Goal: Task Accomplishment & Management: Contribute content

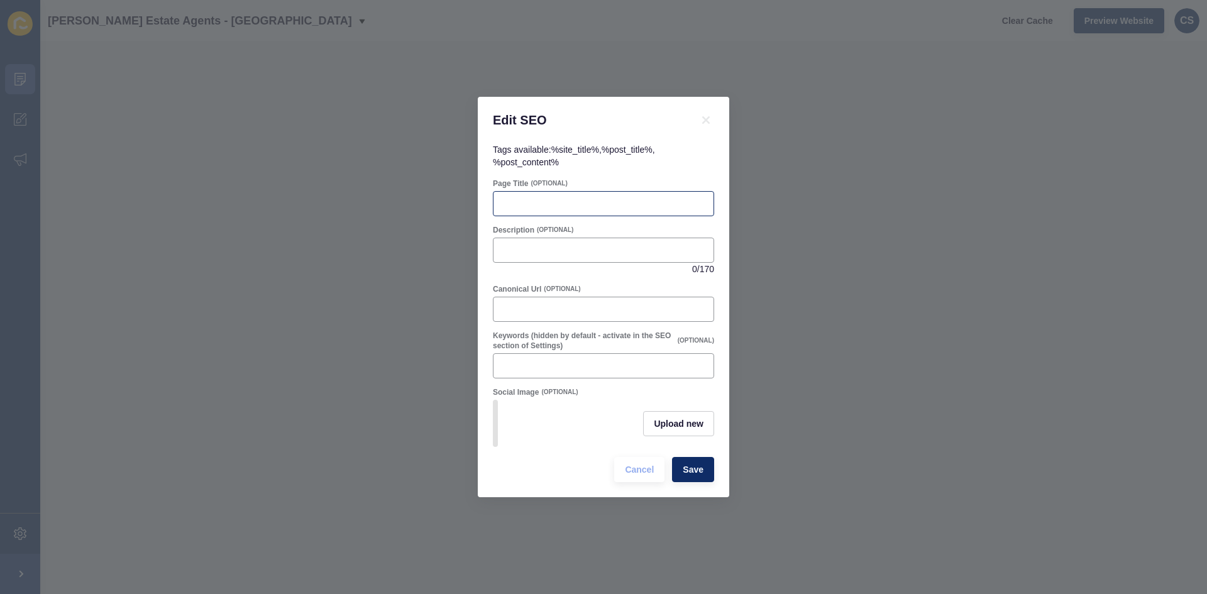
drag, startPoint x: 514, startPoint y: 215, endPoint x: 531, endPoint y: 196, distance: 25.4
click at [514, 214] on form "Page Title (OPTIONAL) Description (OPTIONAL) 0 / 170 Canonical Url (OPTIONAL) K…" at bounding box center [603, 331] width 221 height 304
drag, startPoint x: 529, startPoint y: 196, endPoint x: 546, endPoint y: 202, distance: 17.9
click at [529, 197] on input "Page Title" at bounding box center [603, 203] width 205 height 13
paste input "Past Developments Sold | Land & New Homes | [PERSON_NAME] Estate Agents"
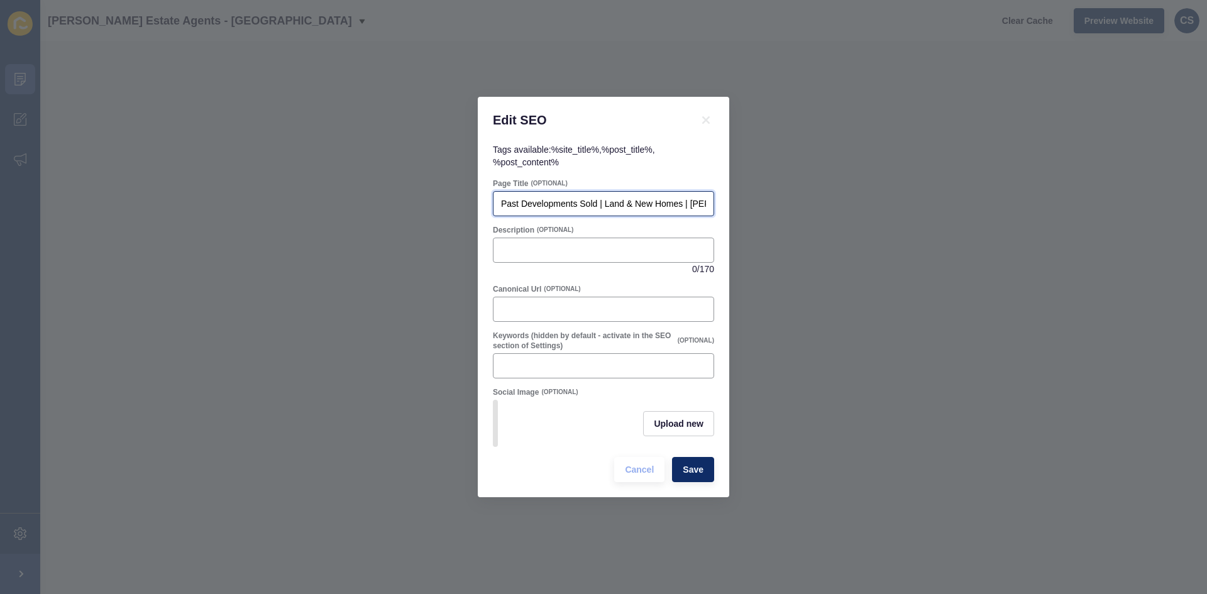
scroll to position [0, 106]
drag, startPoint x: 590, startPoint y: 202, endPoint x: 595, endPoint y: 209, distance: 8.5
click at [595, 208] on div "Past Developments Sold | Land & New Homes | [PERSON_NAME] Estate Agents" at bounding box center [603, 203] width 221 height 25
drag, startPoint x: 507, startPoint y: 200, endPoint x: 515, endPoint y: 206, distance: 9.8
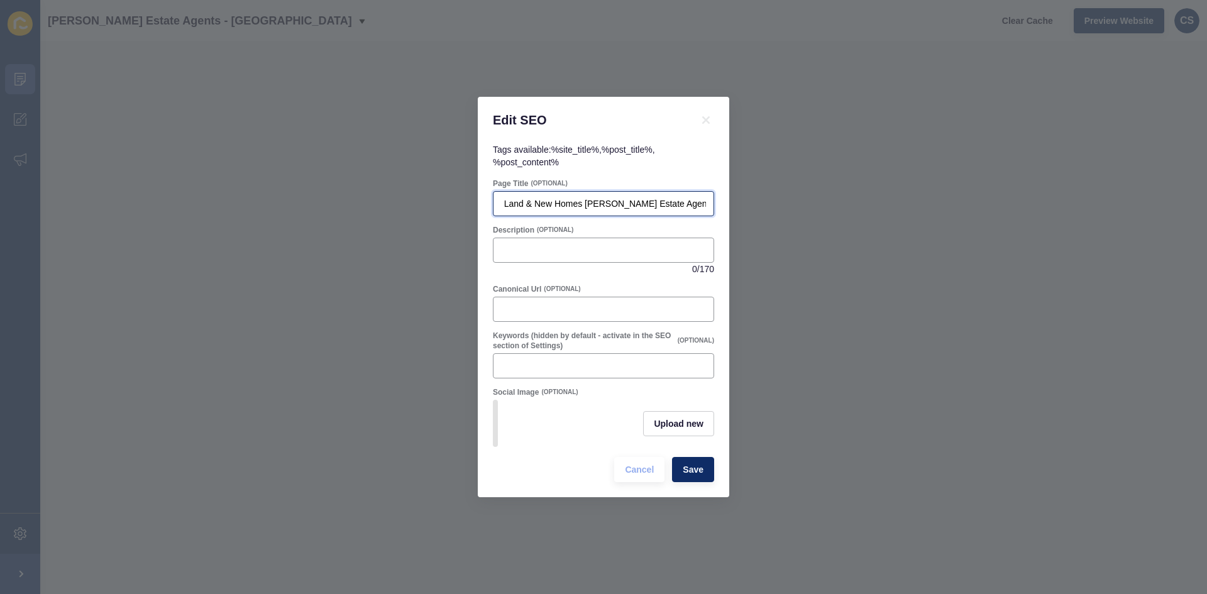
click at [508, 200] on input "Past Developments Sold | Land & New Homes [PERSON_NAME] Estate Agents" at bounding box center [603, 203] width 205 height 13
type input "Past Developments Sold Land & New Homes [PERSON_NAME] Estate Agents"
click at [534, 250] on input "Description" at bounding box center [603, 250] width 205 height 13
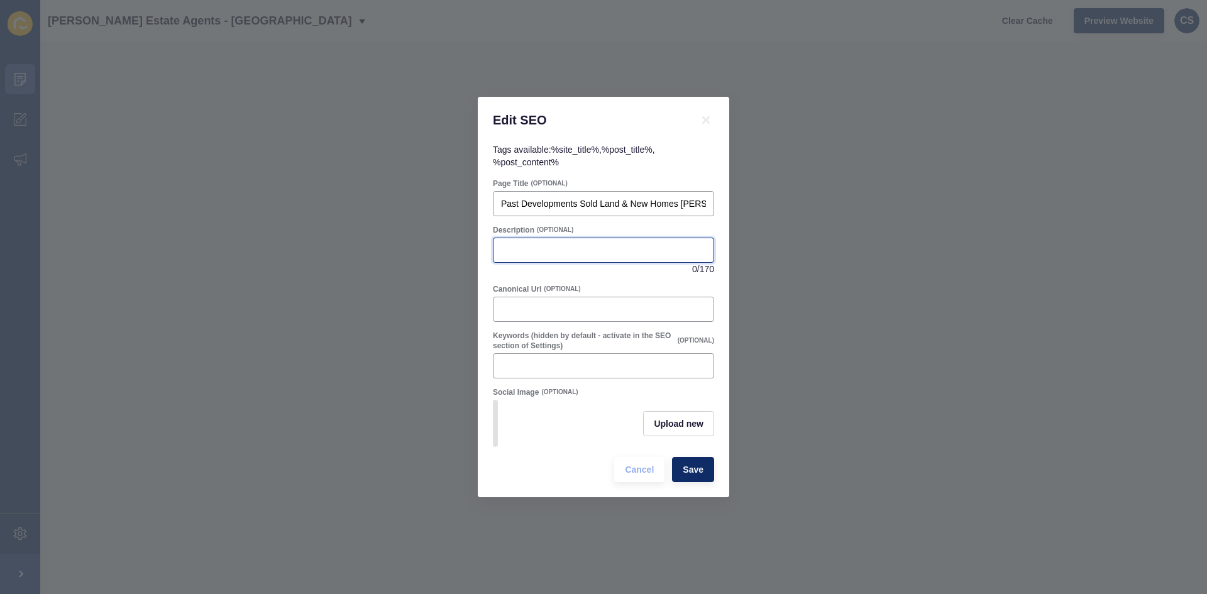
click at [509, 251] on input "Description" at bounding box center [603, 250] width 205 height 13
paste input "Explore past land and new home developments successfully sold by [PERSON_NAME],…"
type input "Explore past land and new home developments successfully sold by [PERSON_NAME],…"
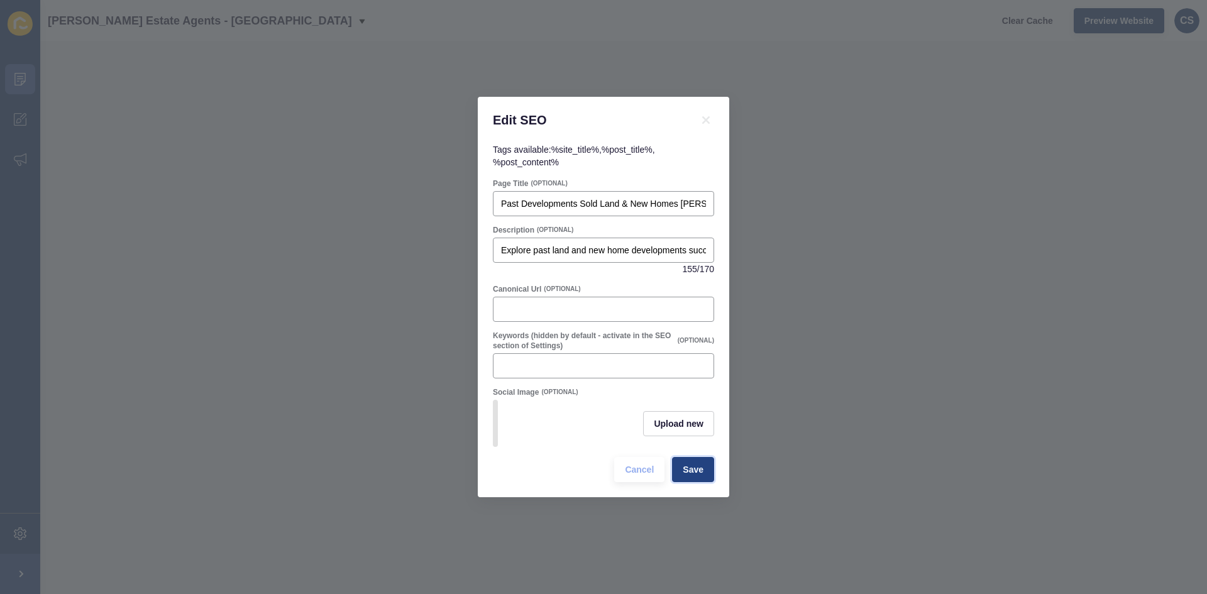
click at [692, 473] on span "Save" at bounding box center [693, 469] width 21 height 13
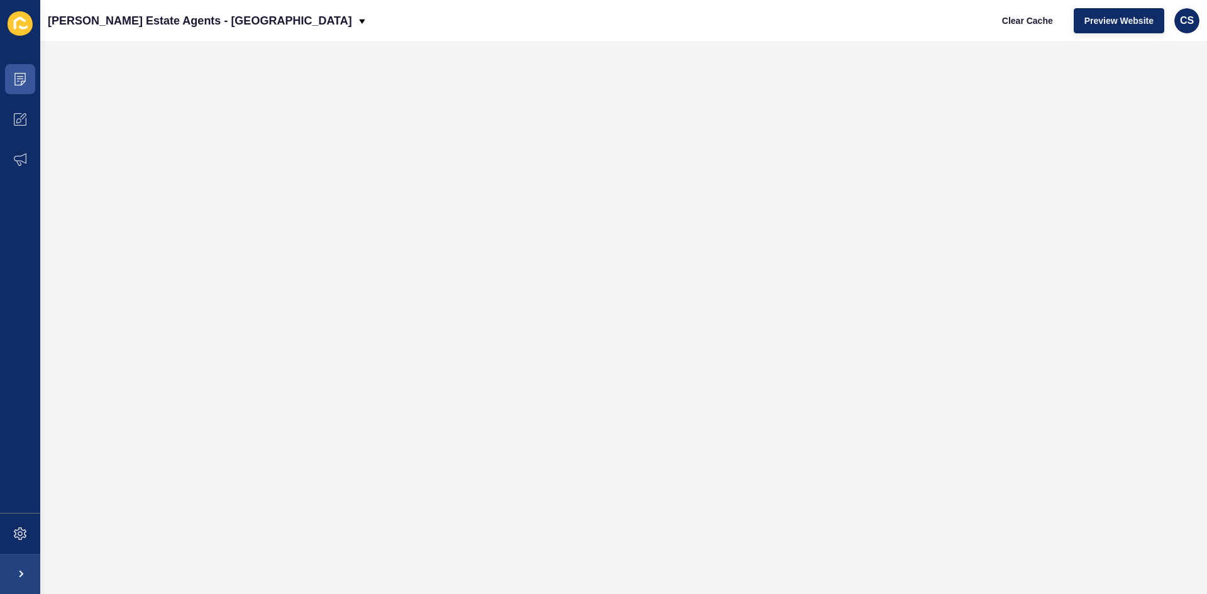
click at [21, 18] on icon at bounding box center [20, 23] width 12 height 13
click at [19, 75] on icon at bounding box center [20, 79] width 13 height 13
